Goal: Find specific page/section: Find specific page/section

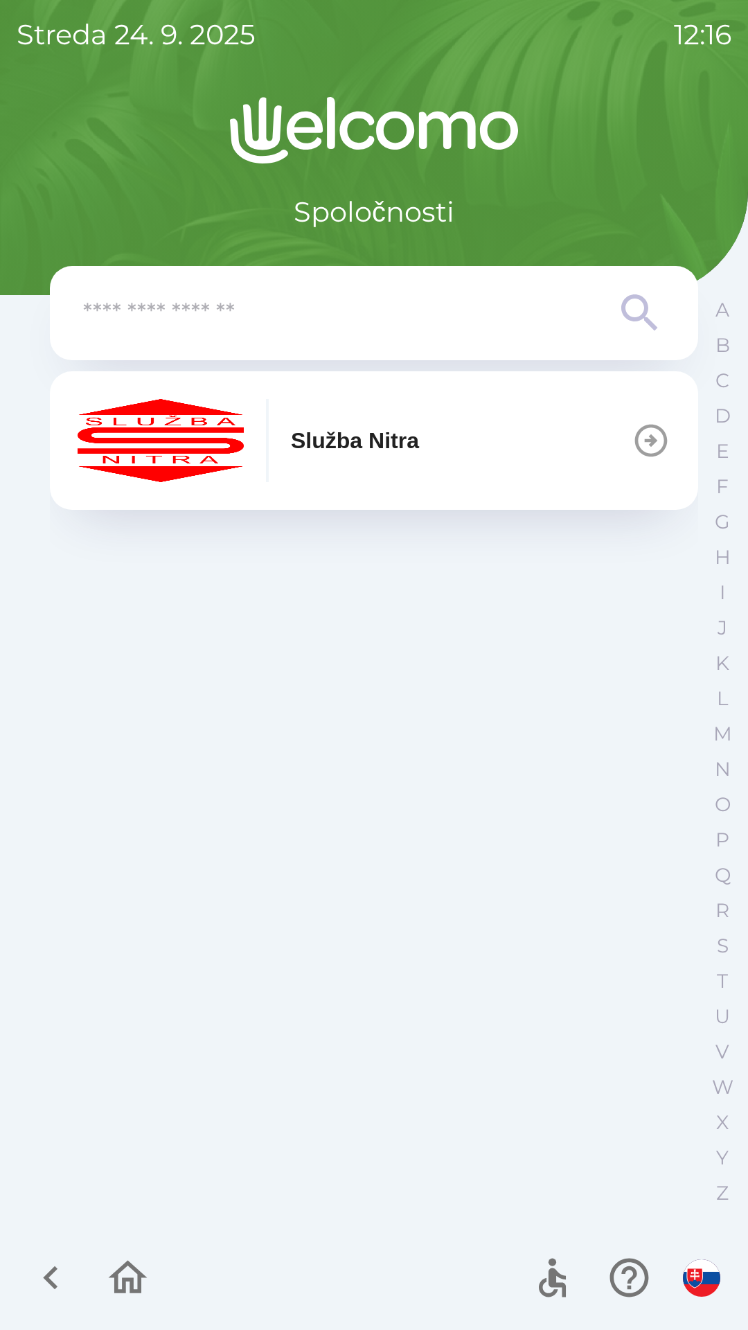
click at [362, 440] on p "Služba Nitra" at bounding box center [355, 440] width 128 height 33
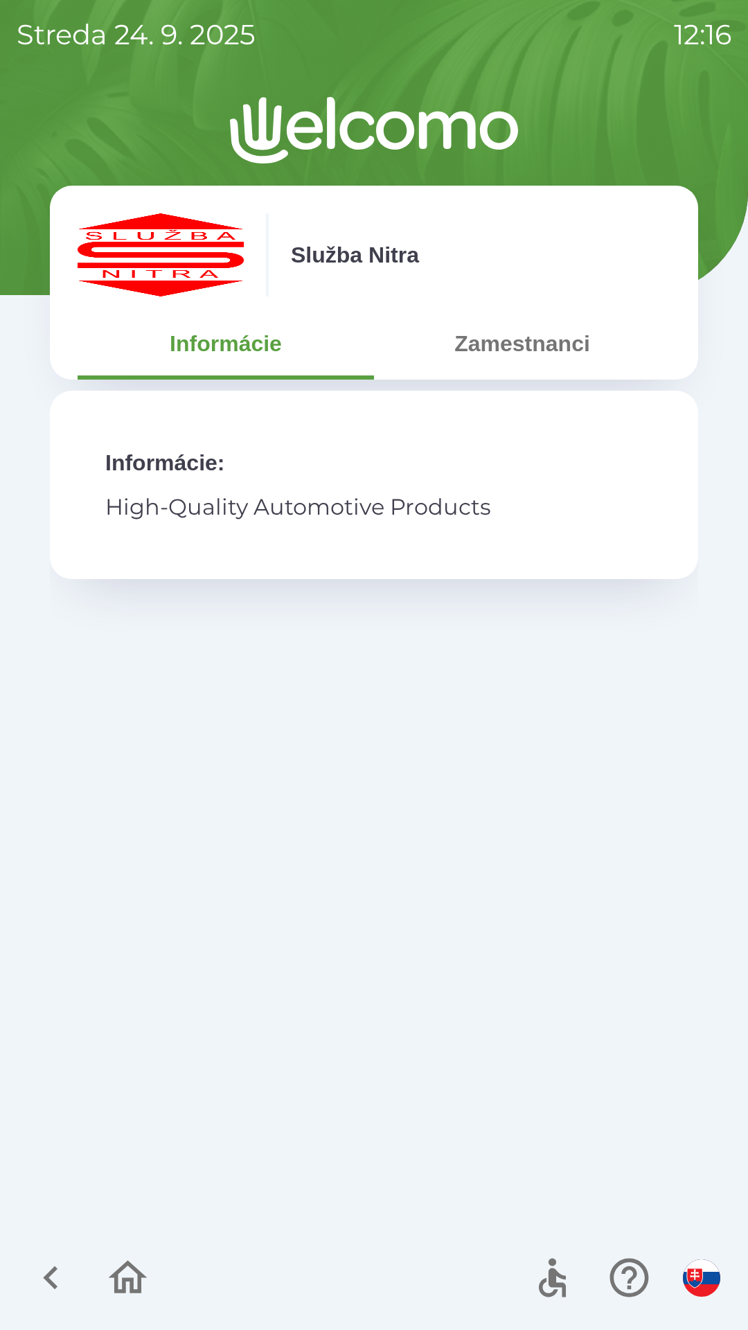
click at [551, 350] on button "Zamestnanci" at bounding box center [522, 344] width 297 height 50
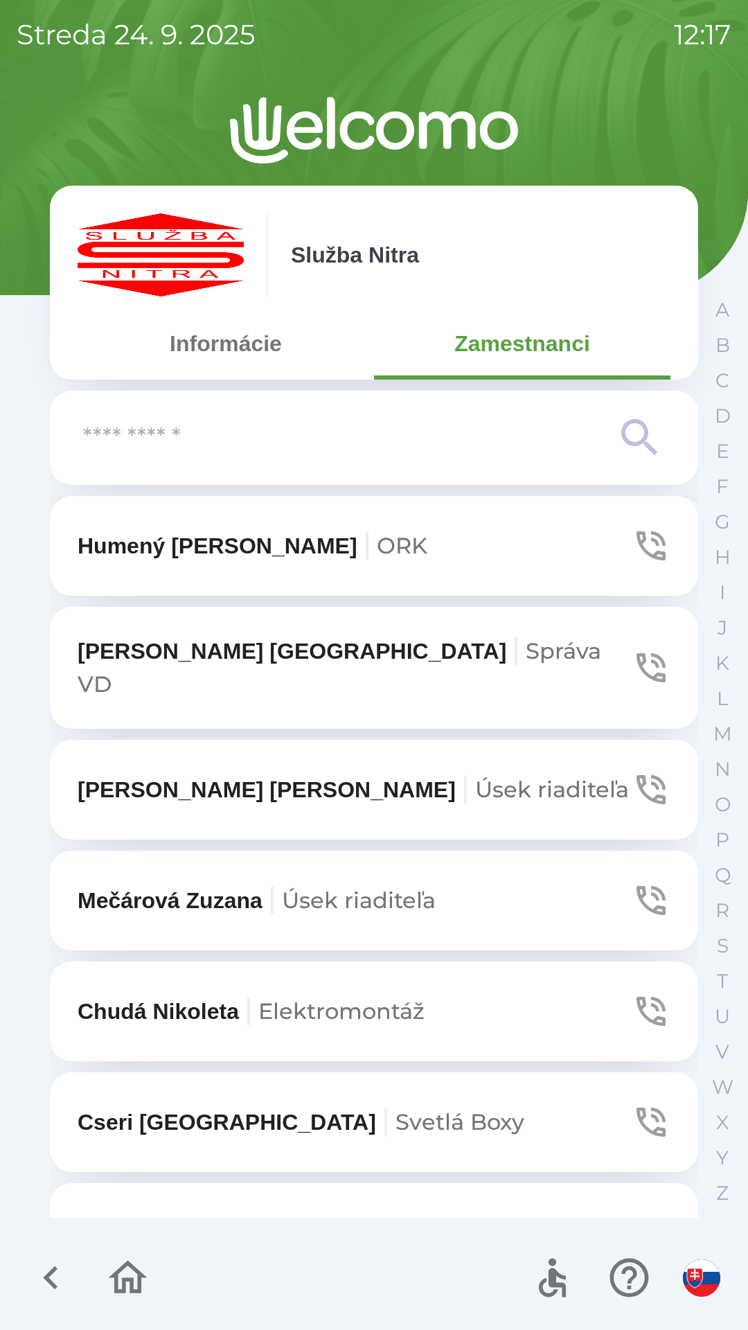
scroll to position [5272, 0]
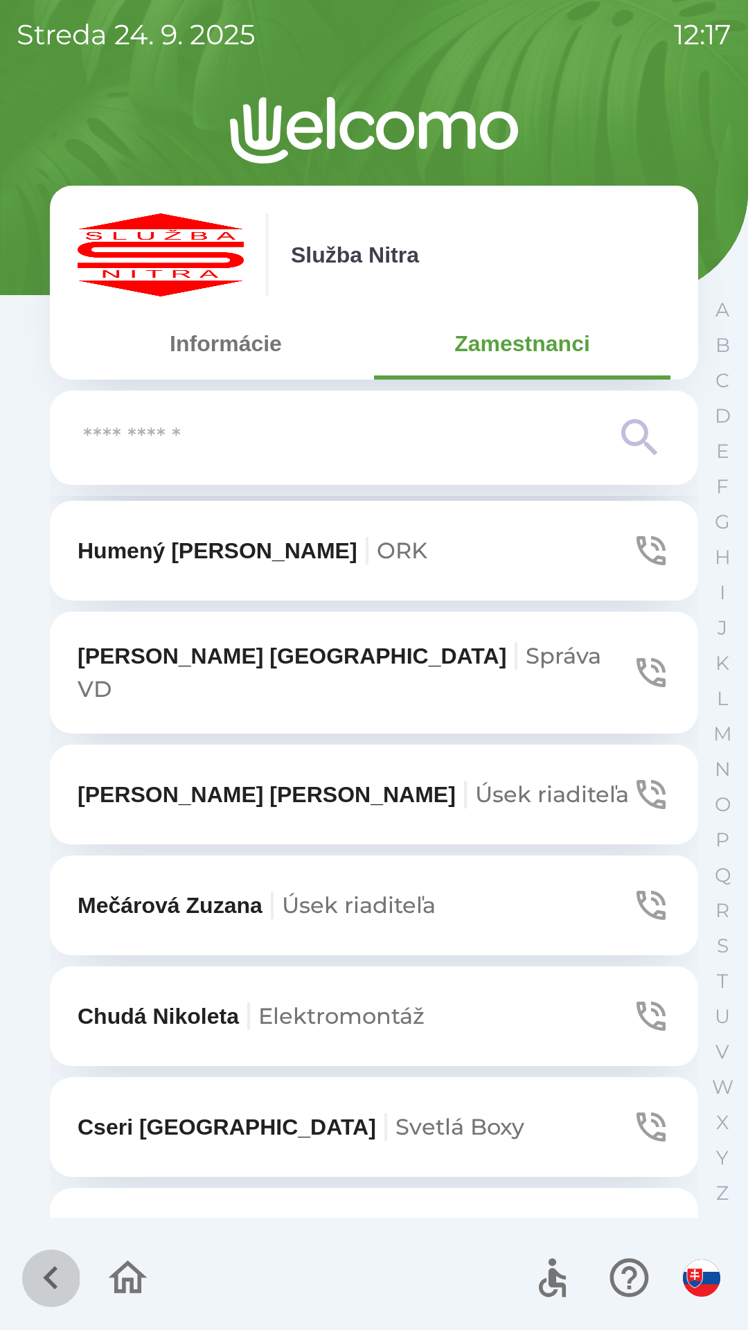
click at [43, 1260] on icon "button" at bounding box center [51, 1278] width 46 height 46
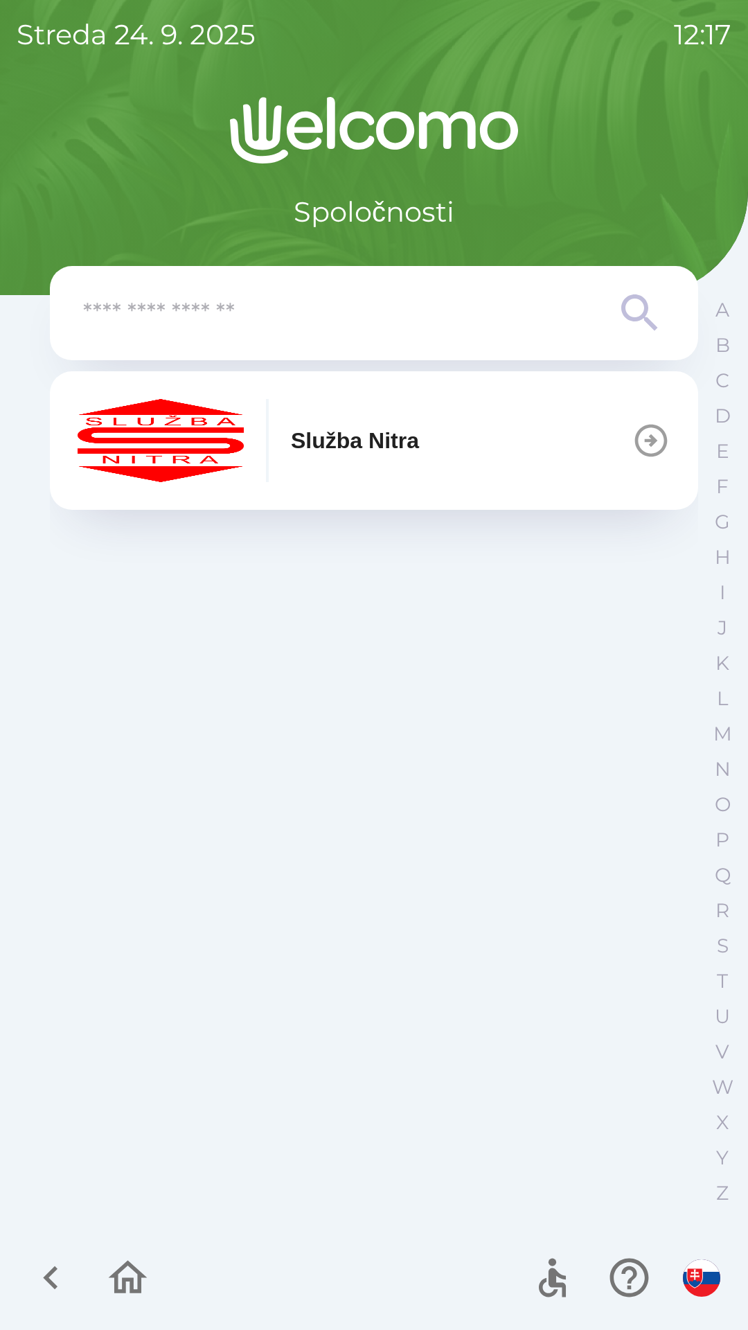
click at [46, 1284] on icon "button" at bounding box center [51, 1278] width 46 height 46
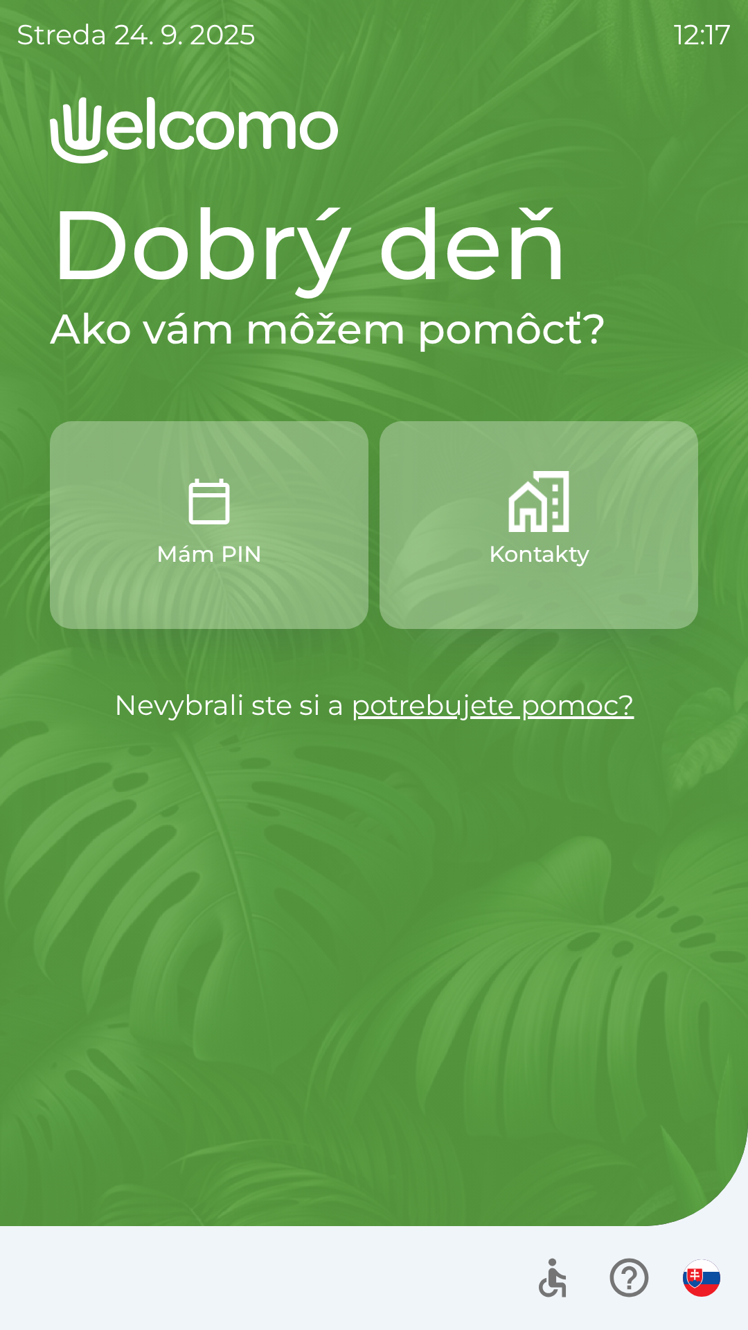
click at [249, 499] on button "Mám PIN" at bounding box center [209, 525] width 319 height 208
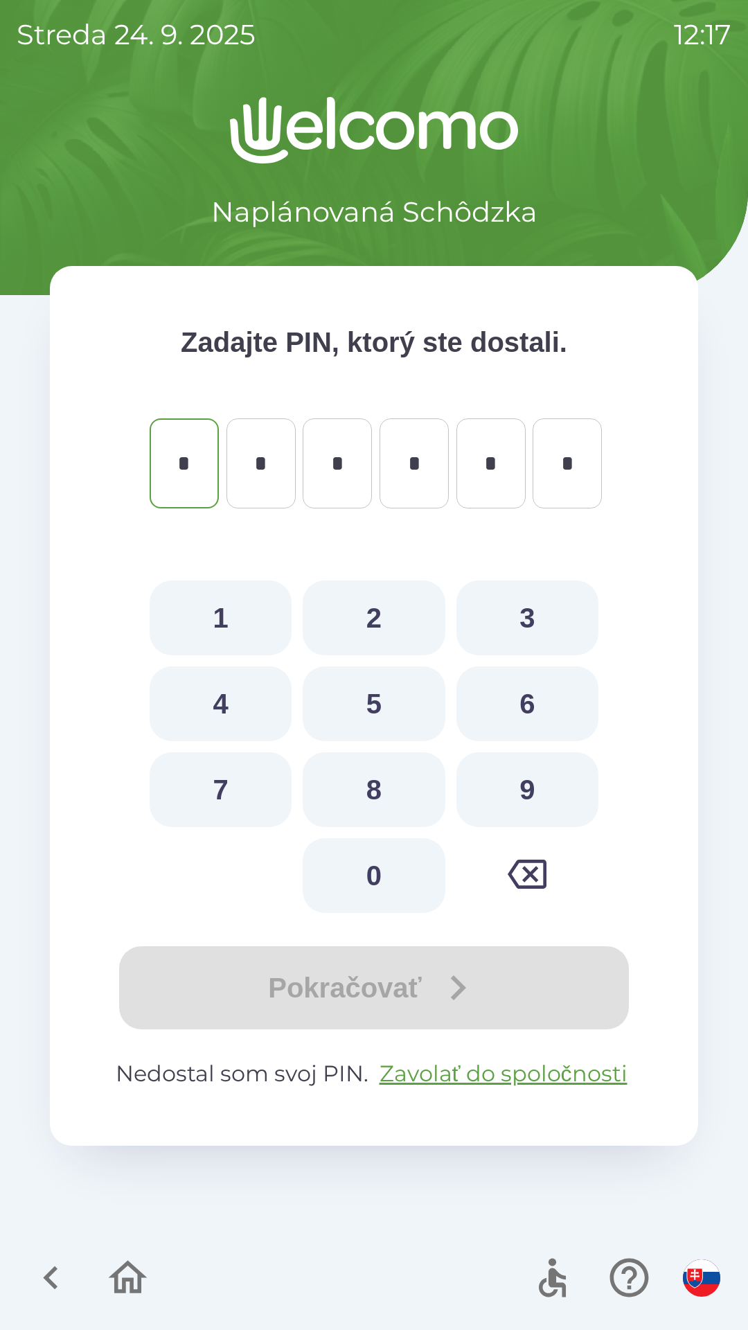
click at [66, 1284] on icon "button" at bounding box center [51, 1278] width 46 height 46
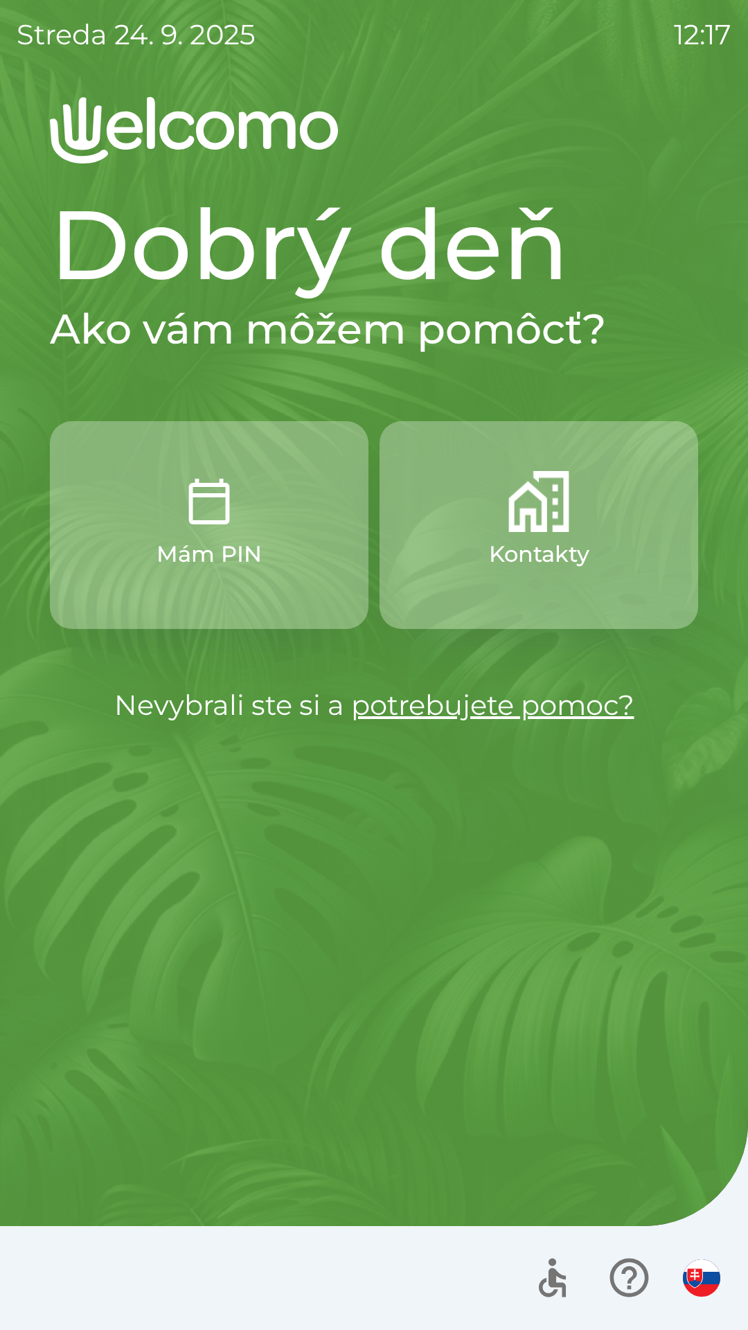
click at [265, 541] on button "Mám PIN" at bounding box center [209, 525] width 319 height 208
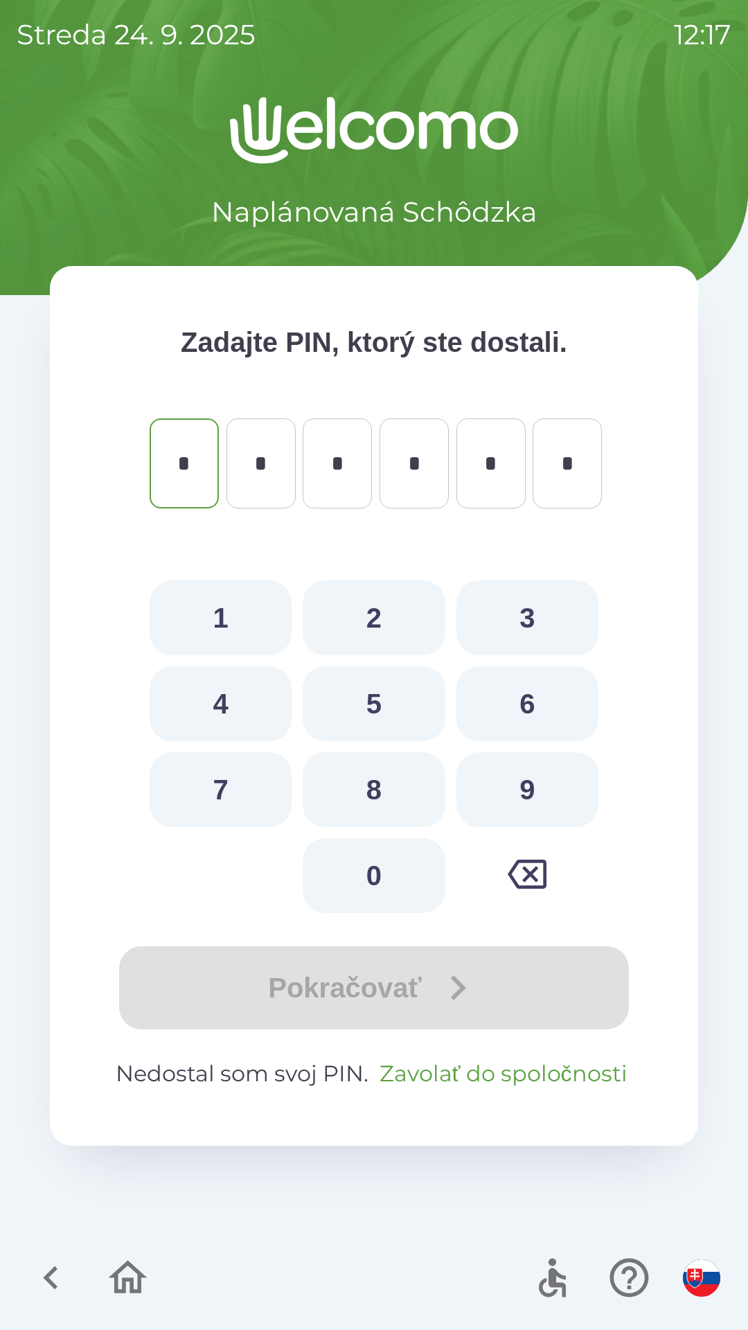
click at [522, 1060] on button "Zavolať do spoločnosti" at bounding box center [503, 1073] width 259 height 33
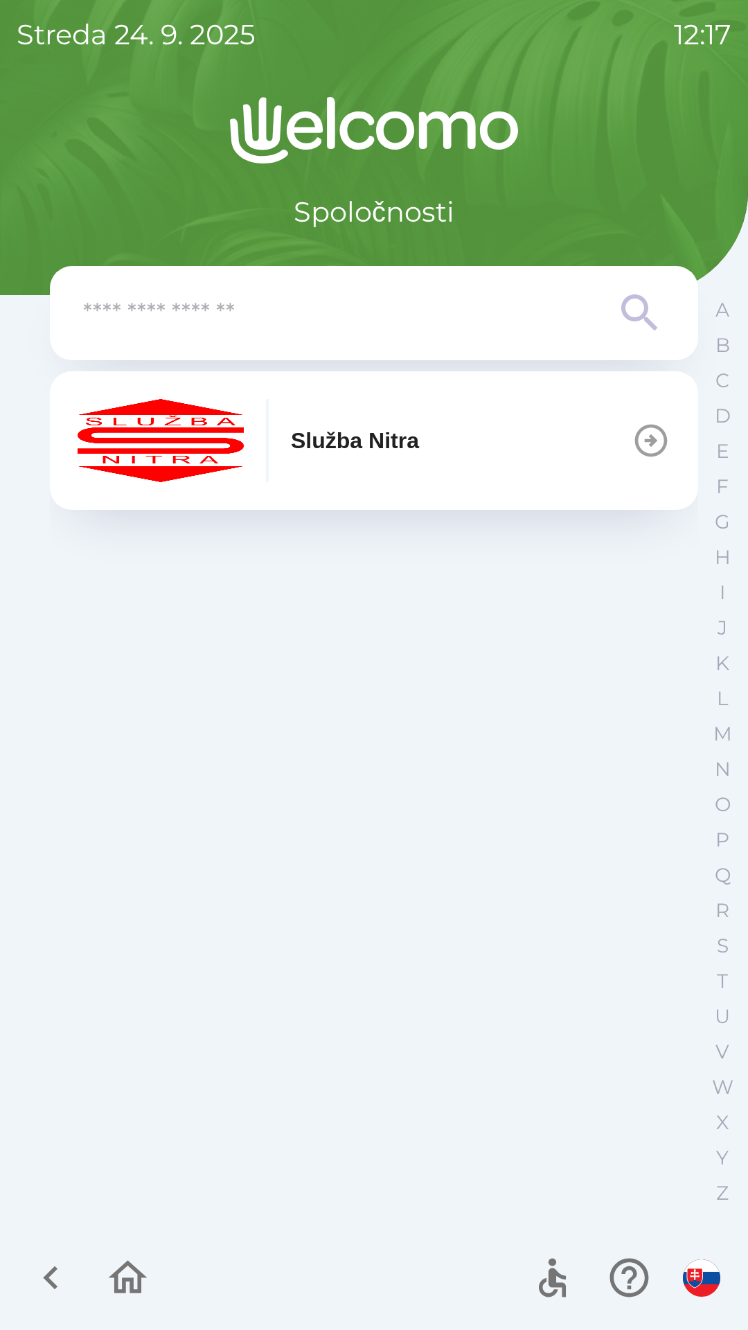
click at [55, 1290] on icon "button" at bounding box center [51, 1278] width 46 height 46
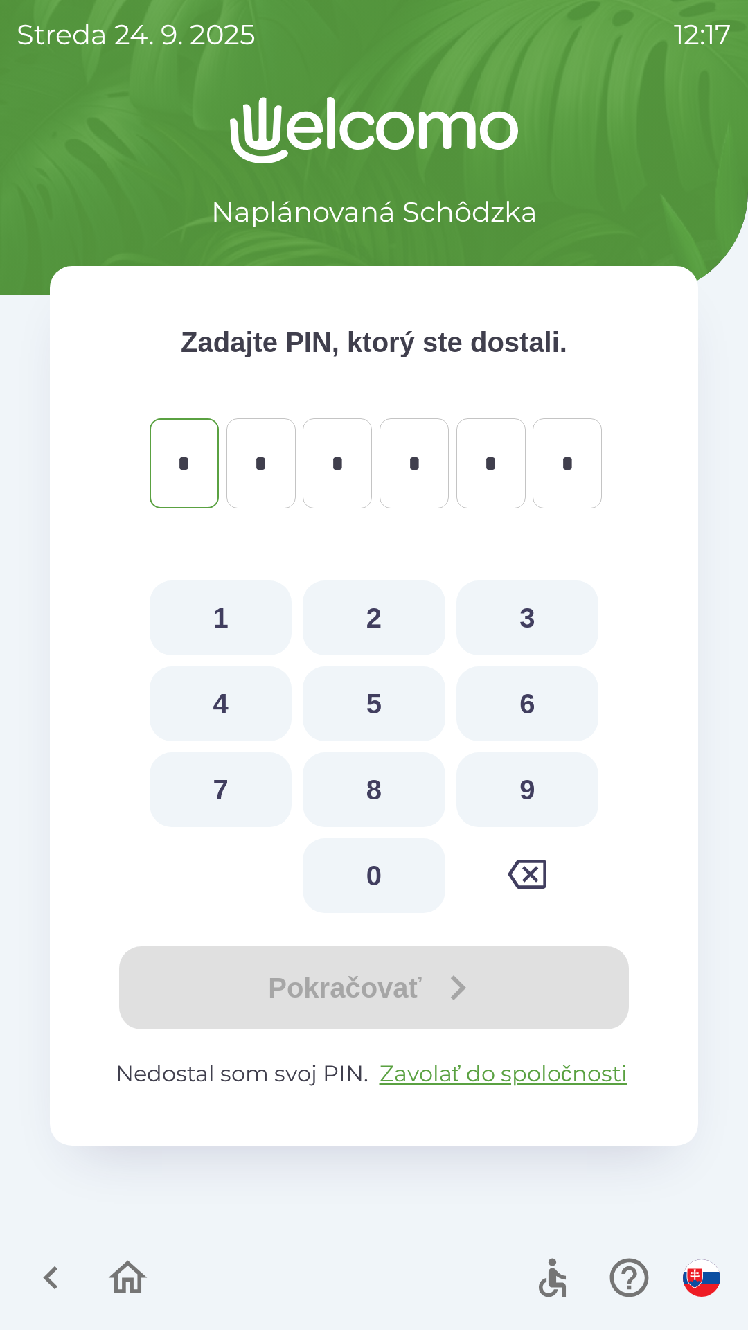
click at [59, 1262] on icon "button" at bounding box center [51, 1278] width 46 height 46
